Goal: Task Accomplishment & Management: Manage account settings

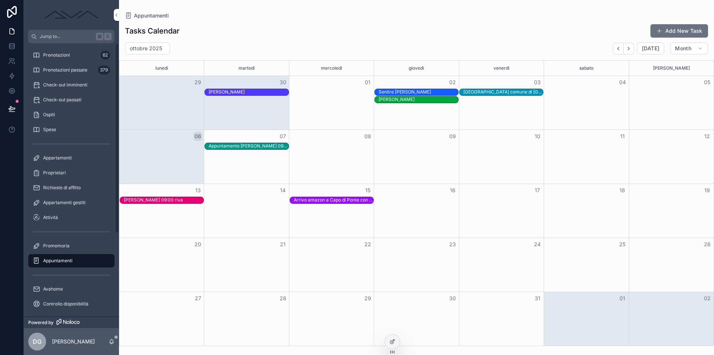
click at [44, 58] on div "Prenotazioni 62" at bounding box center [71, 55] width 77 height 12
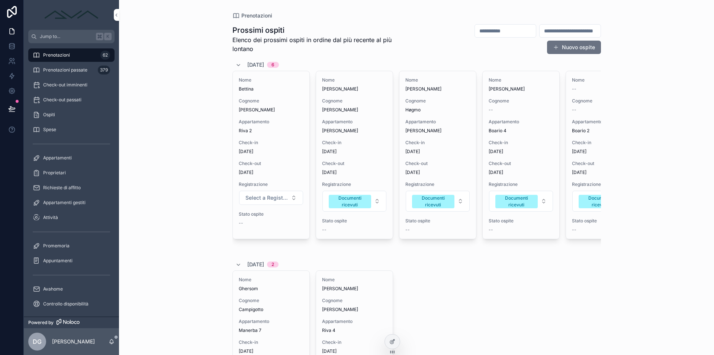
click at [454, 180] on div "Nome [PERSON_NAME] Høgmo Appartamento [PERSON_NAME] Check-in [DATE] Check-out […" at bounding box center [438, 154] width 77 height 167
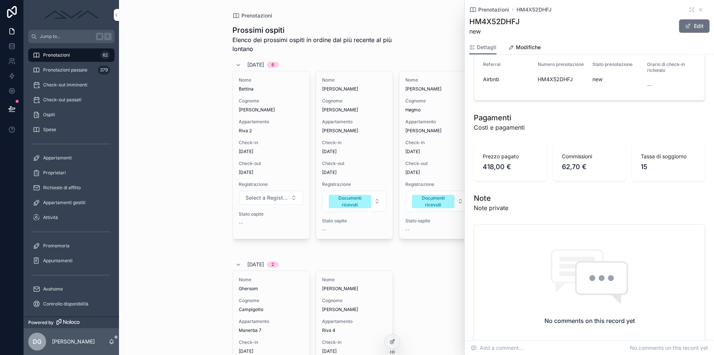
scroll to position [652, 0]
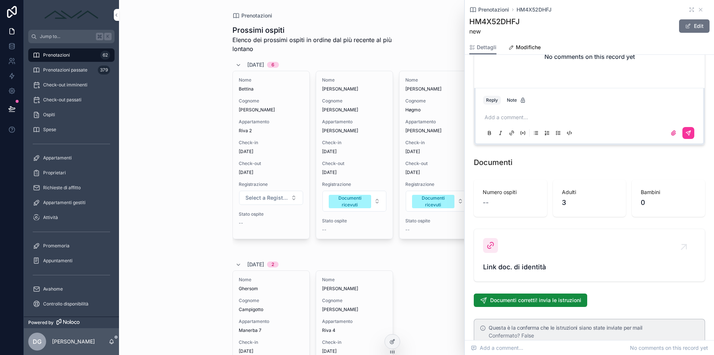
click at [514, 258] on div "Link doc. di identità" at bounding box center [589, 255] width 213 height 34
click at [169, 179] on div "Prenotazioni Prossimi ospiti Elenco dei prossimi ospiti in ordine dal più recen…" at bounding box center [416, 177] width 595 height 355
click at [698, 9] on icon "scrollable content" at bounding box center [701, 10] width 6 height 6
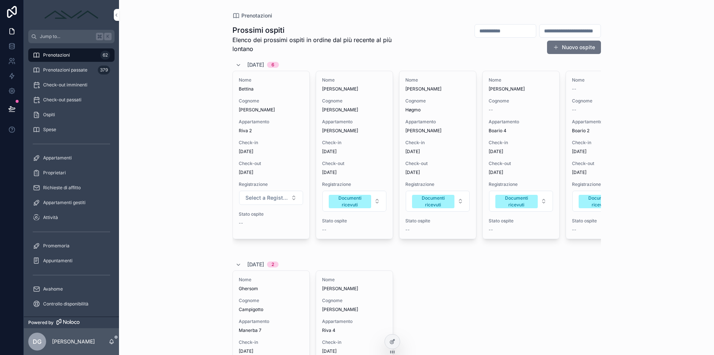
scroll to position [0, 15]
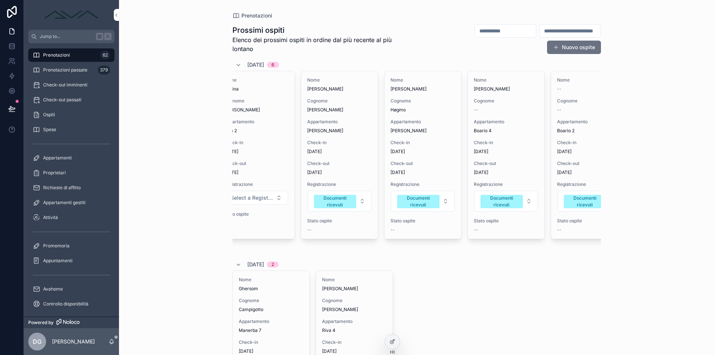
click at [353, 163] on span "Check-out" at bounding box center [339, 163] width 65 height 6
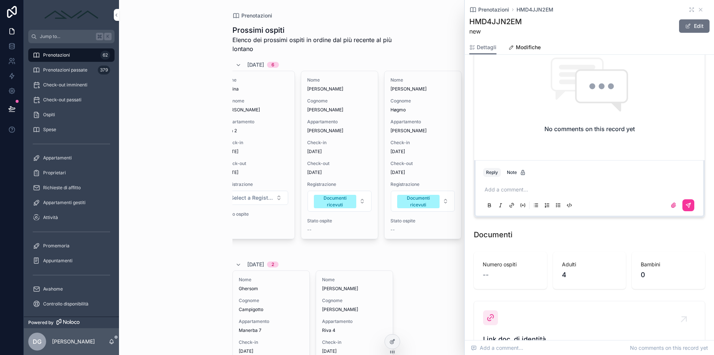
scroll to position [719, 0]
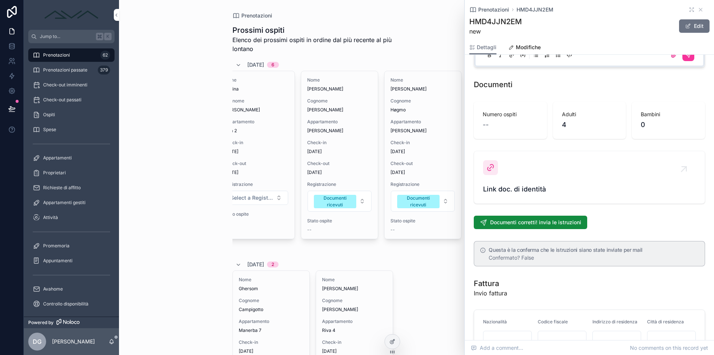
click at [513, 172] on div "Link doc. di identità" at bounding box center [589, 177] width 213 height 34
click at [698, 12] on icon "scrollable content" at bounding box center [701, 10] width 6 height 6
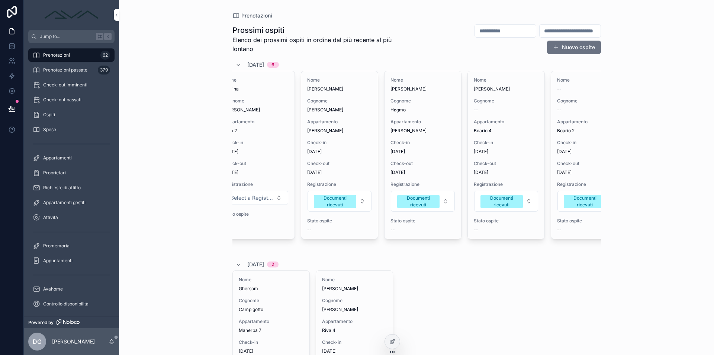
click at [353, 153] on span "[DATE]" at bounding box center [339, 151] width 65 height 6
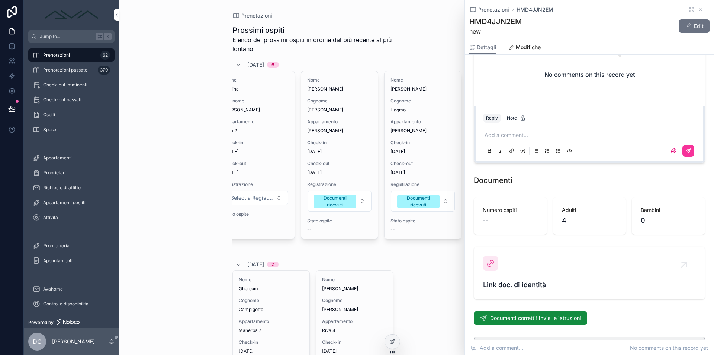
scroll to position [839, 0]
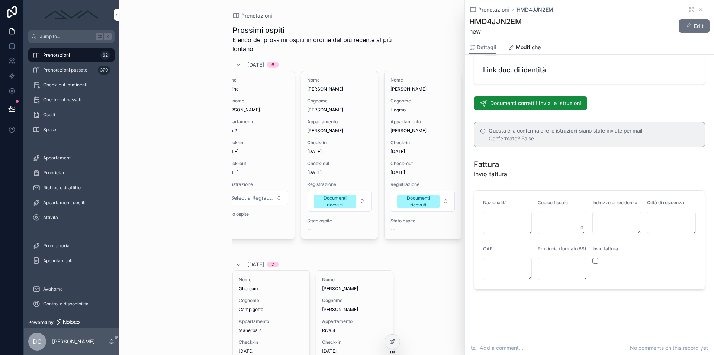
click at [560, 71] on link "Link doc. di identità" at bounding box center [589, 58] width 231 height 52
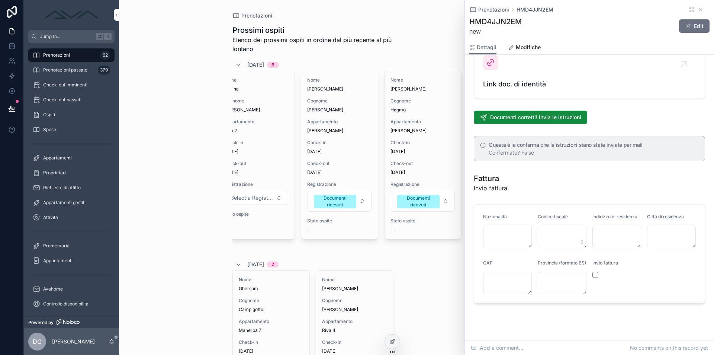
click at [560, 79] on span "Link doc. di identità" at bounding box center [589, 84] width 213 height 10
click at [698, 10] on icon "scrollable content" at bounding box center [701, 10] width 6 height 6
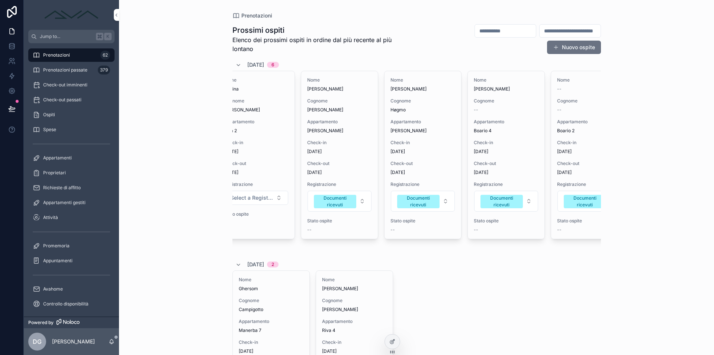
click at [427, 141] on span "Check-in" at bounding box center [423, 143] width 65 height 6
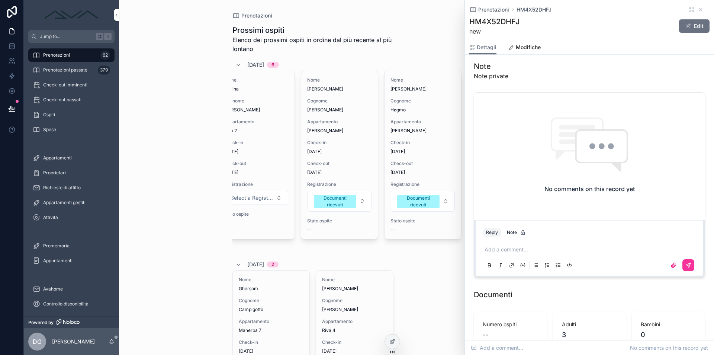
scroll to position [791, 0]
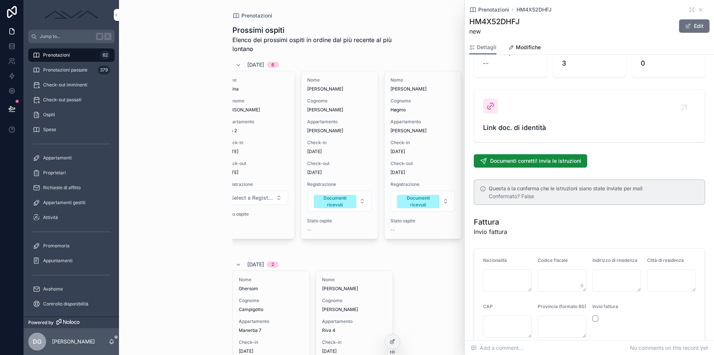
click at [531, 109] on div "Link doc. di identità" at bounding box center [589, 116] width 213 height 34
click at [580, 121] on div "Link doc. di identità" at bounding box center [589, 116] width 213 height 34
click at [698, 7] on icon "scrollable content" at bounding box center [701, 10] width 6 height 6
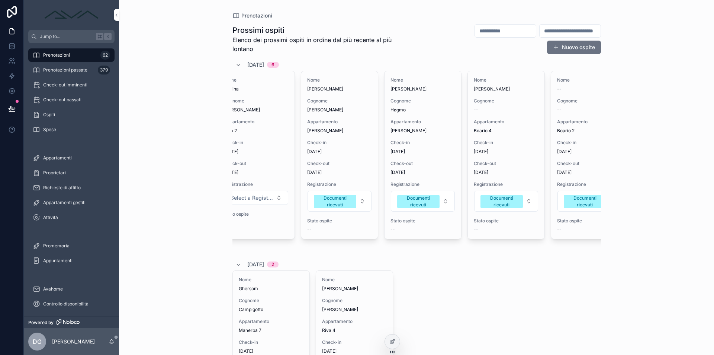
click at [441, 135] on div "Nome [PERSON_NAME] Høgmo Appartamento [PERSON_NAME] Check-in [DATE] Check-out […" at bounding box center [423, 154] width 77 height 167
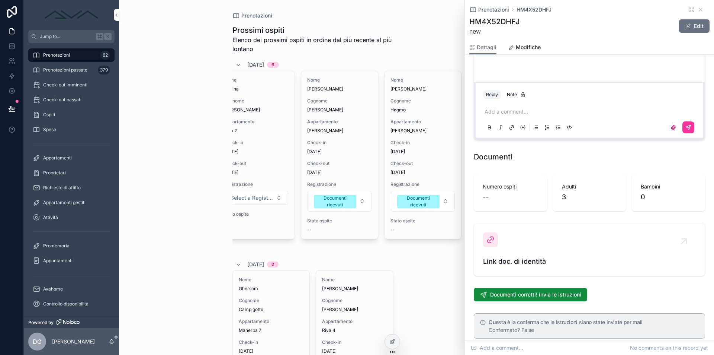
scroll to position [802, 0]
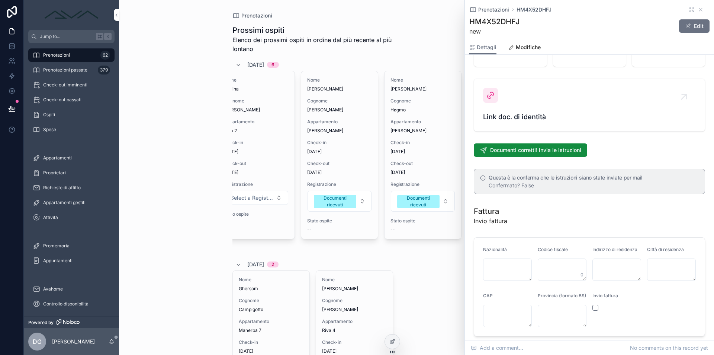
click at [548, 122] on span "Link doc. di identità" at bounding box center [589, 117] width 213 height 10
